Goal: Information Seeking & Learning: Learn about a topic

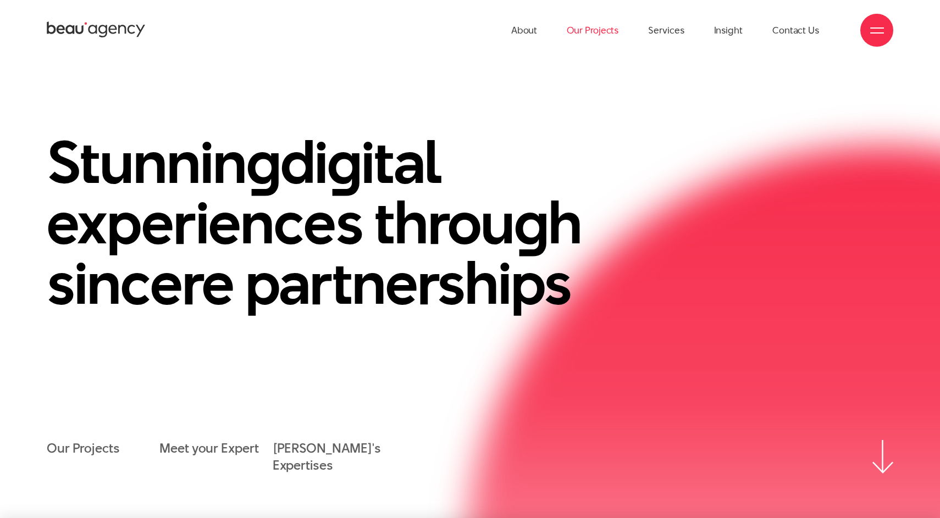
click at [590, 35] on link "Our Projects" at bounding box center [593, 30] width 52 height 60
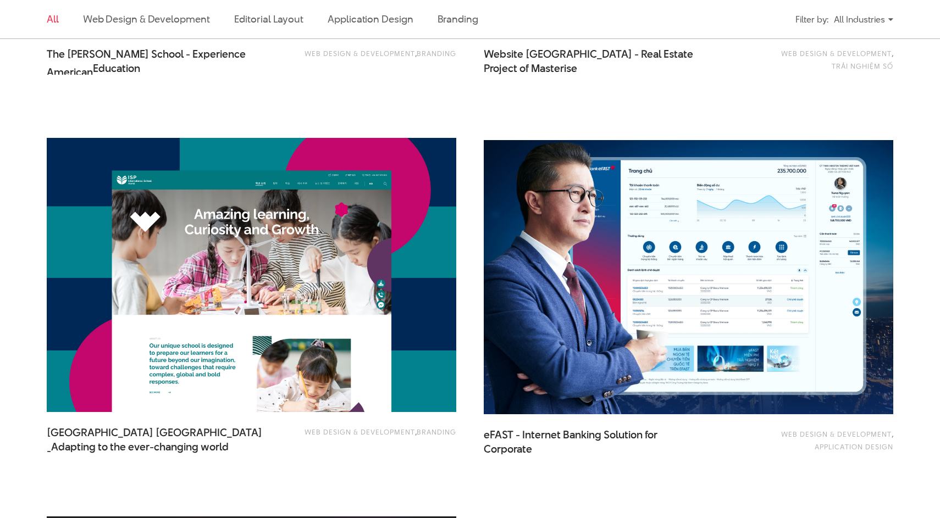
scroll to position [1060, 0]
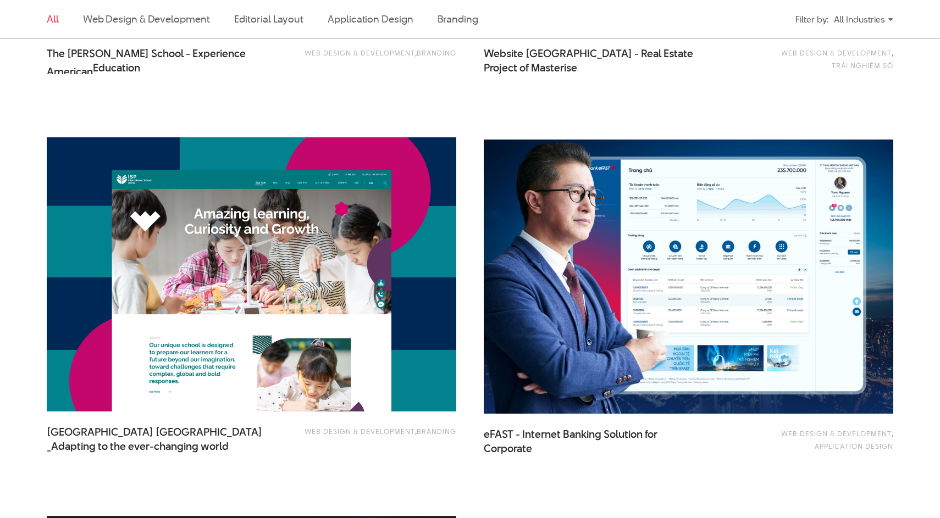
click at [667, 278] on img at bounding box center [688, 277] width 451 height 302
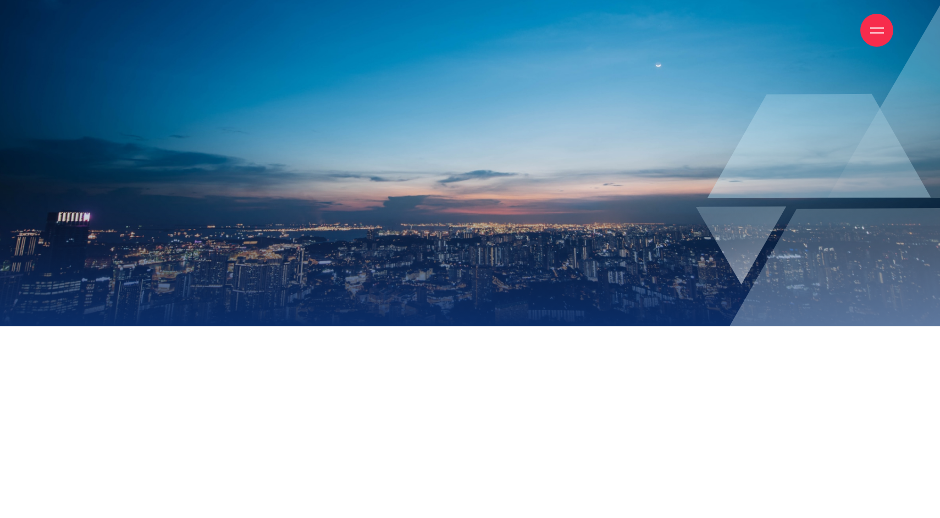
scroll to position [153, 0]
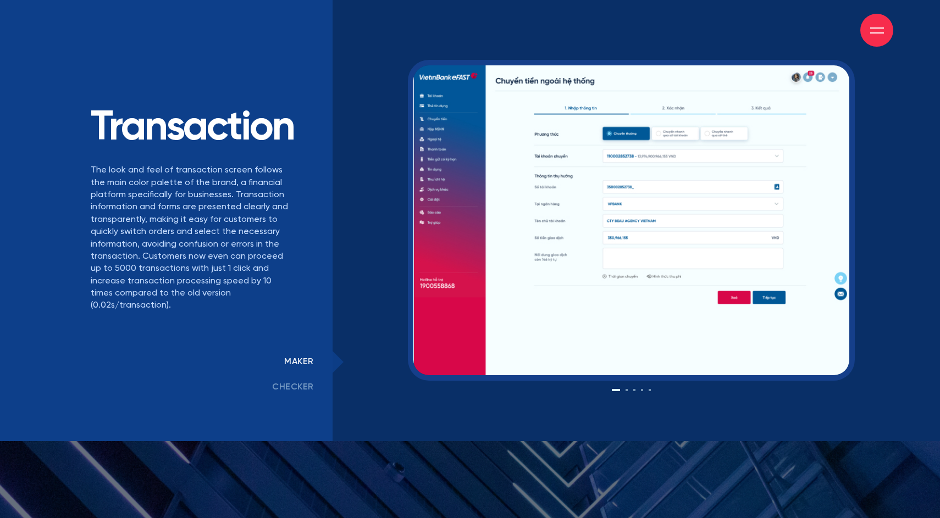
scroll to position [8268, 0]
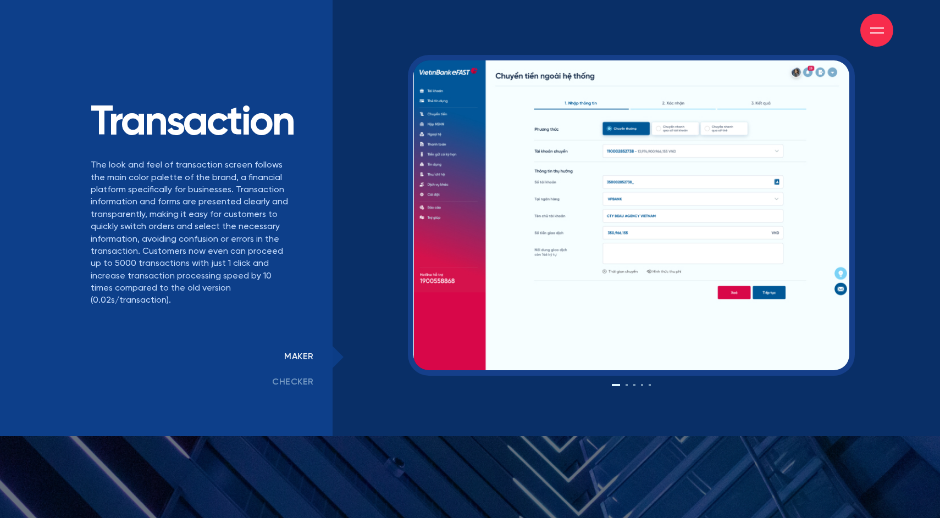
click at [302, 395] on link "checker" at bounding box center [292, 382] width 79 height 25
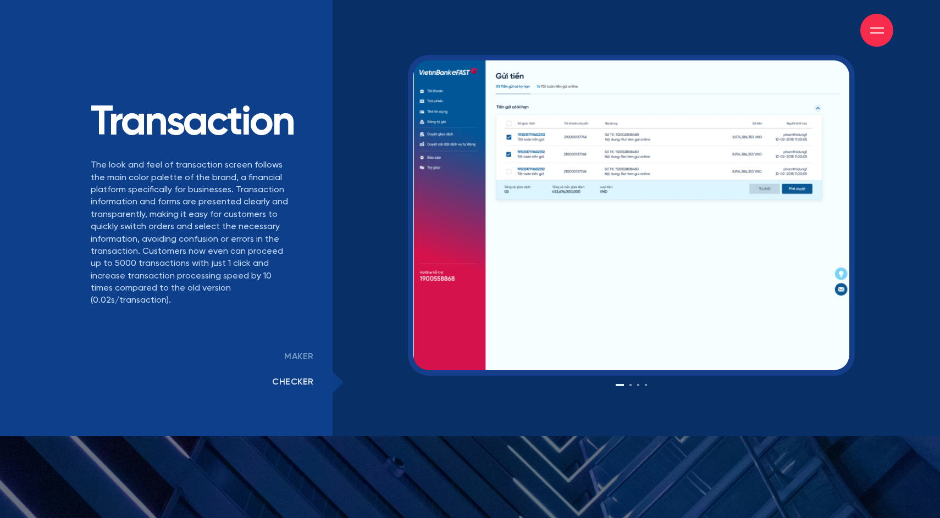
click at [302, 370] on link "maker" at bounding box center [298, 357] width 67 height 25
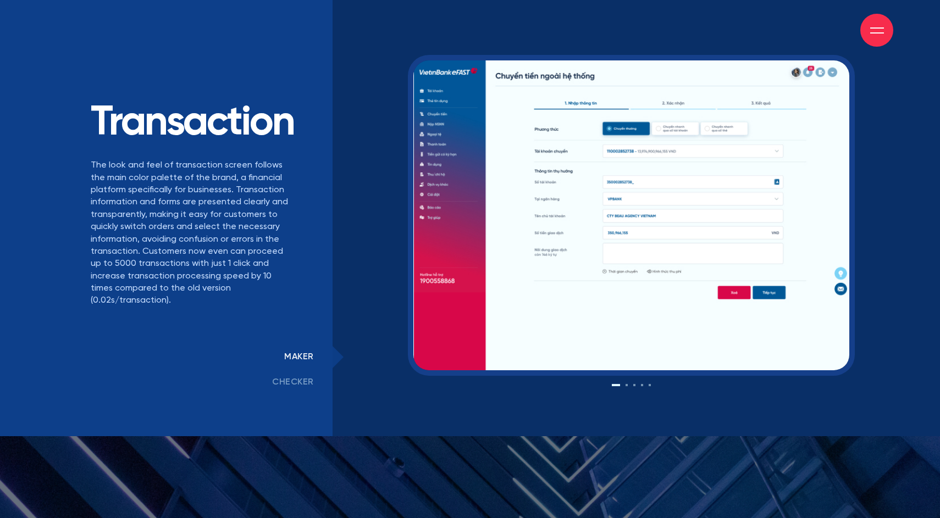
drag, startPoint x: 759, startPoint y: 282, endPoint x: 618, endPoint y: 285, distance: 141.8
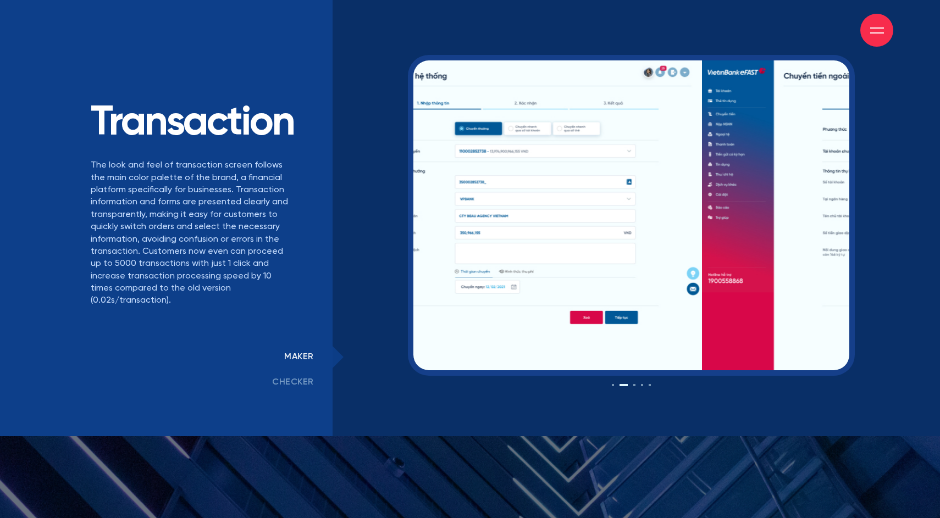
drag, startPoint x: 751, startPoint y: 263, endPoint x: 582, endPoint y: 263, distance: 169.2
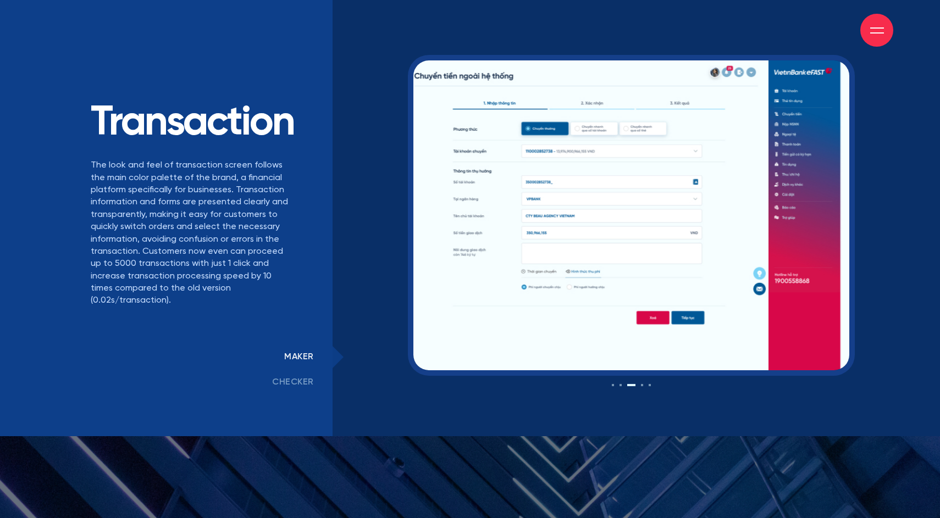
drag, startPoint x: 695, startPoint y: 247, endPoint x: 576, endPoint y: 247, distance: 118.1
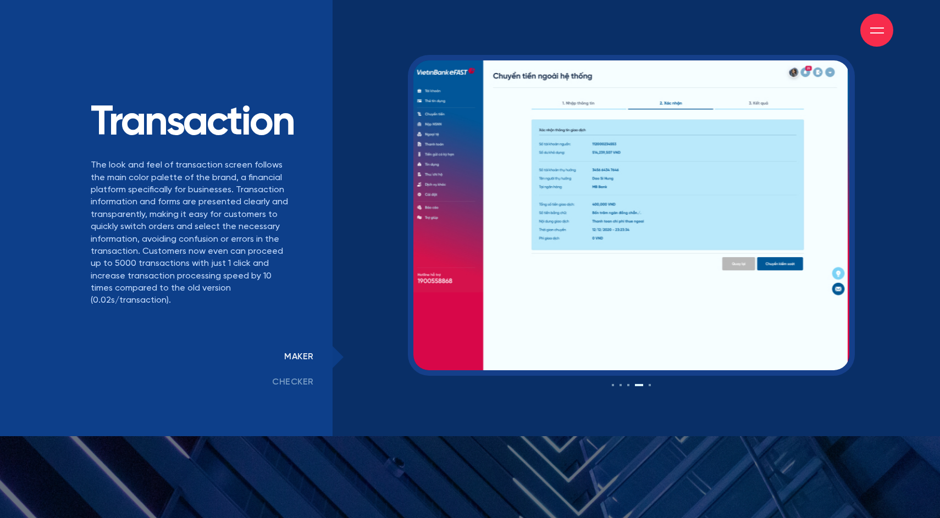
drag, startPoint x: 707, startPoint y: 254, endPoint x: 565, endPoint y: 263, distance: 142.6
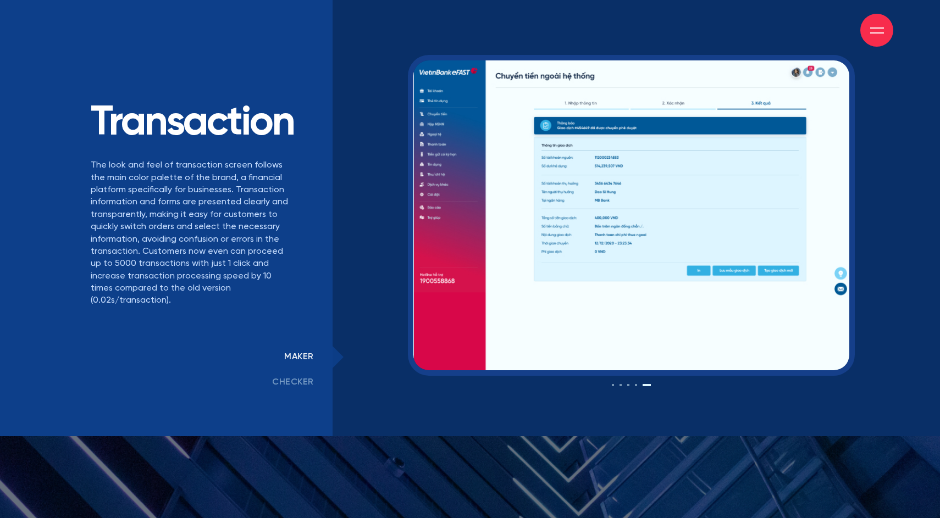
drag, startPoint x: 755, startPoint y: 270, endPoint x: 530, endPoint y: 270, distance: 225.3
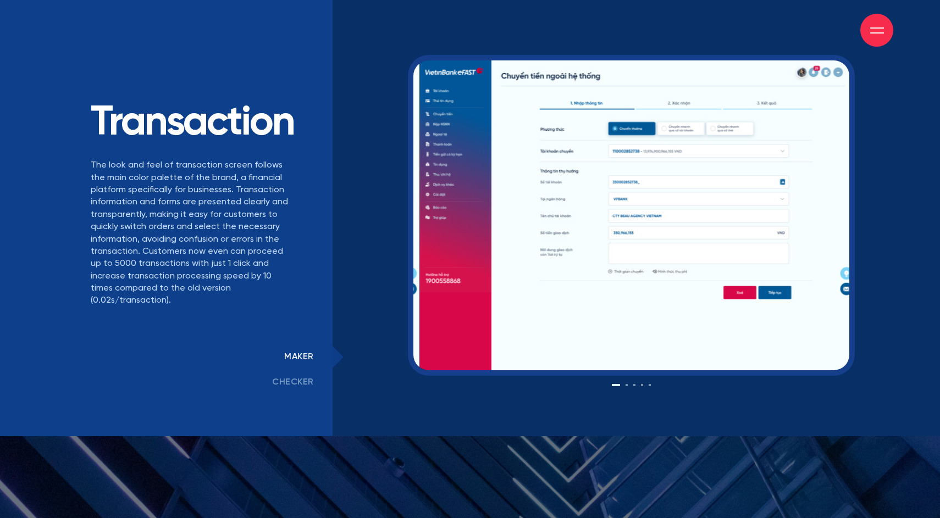
drag, startPoint x: 664, startPoint y: 247, endPoint x: 546, endPoint y: 247, distance: 118.1
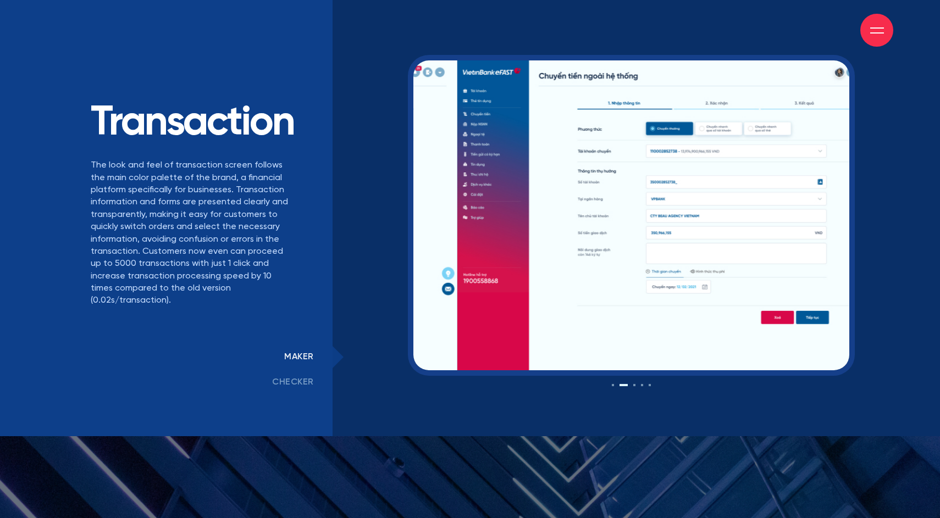
drag, startPoint x: 654, startPoint y: 256, endPoint x: 486, endPoint y: 256, distance: 168.1
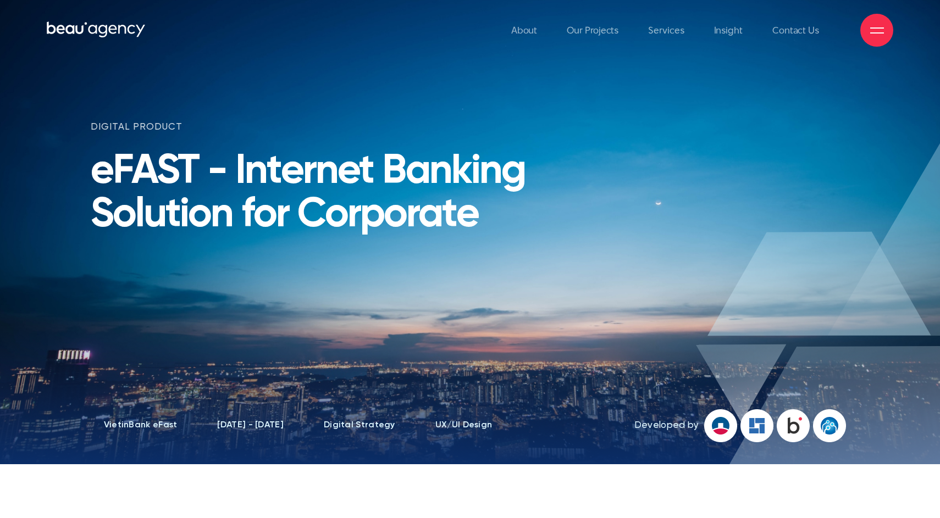
scroll to position [0, 0]
